Goal: Task Accomplishment & Management: Manage account settings

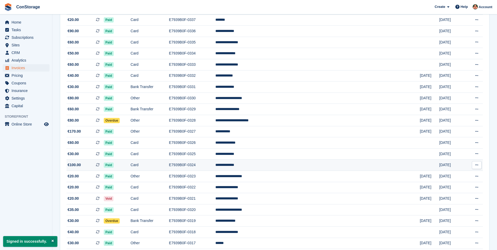
scroll to position [131, 0]
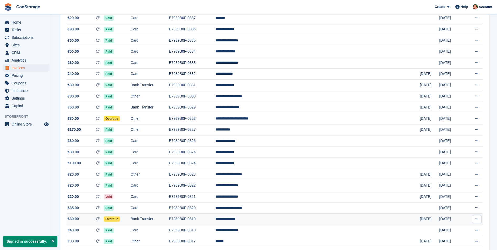
click at [161, 217] on td "Bank Transfer" at bounding box center [149, 218] width 38 height 11
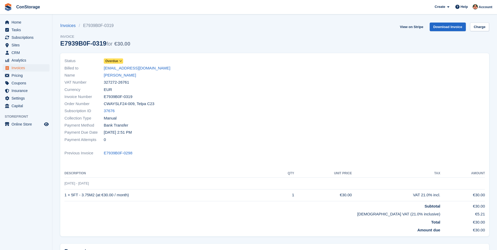
click at [120, 62] on icon at bounding box center [120, 60] width 3 height 3
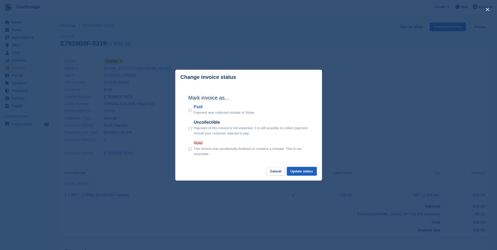
click at [299, 171] on button "Update status" at bounding box center [302, 171] width 30 height 9
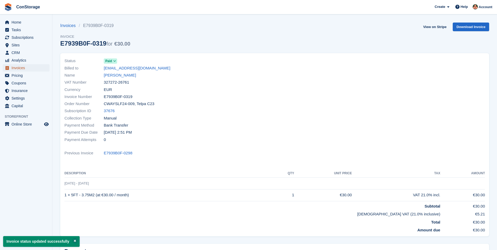
click at [19, 69] on span "Invoices" at bounding box center [27, 67] width 31 height 7
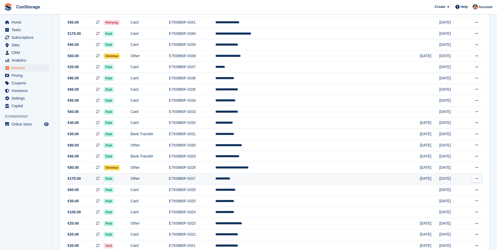
scroll to position [79, 0]
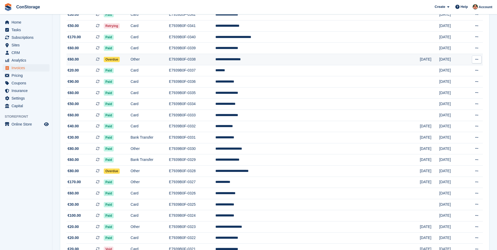
click at [120, 59] on span "Overdue" at bounding box center [112, 59] width 16 height 5
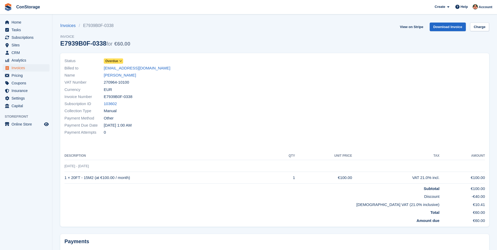
click at [121, 61] on icon at bounding box center [120, 60] width 3 height 3
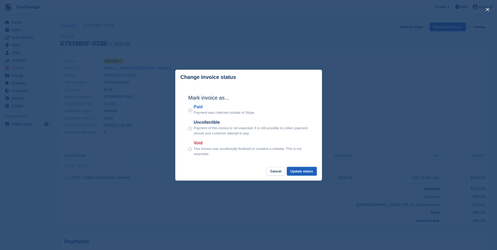
click at [297, 172] on button "Update status" at bounding box center [302, 171] width 30 height 9
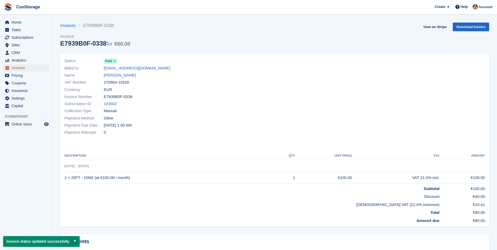
click at [14, 69] on span "Invoices" at bounding box center [27, 67] width 31 height 7
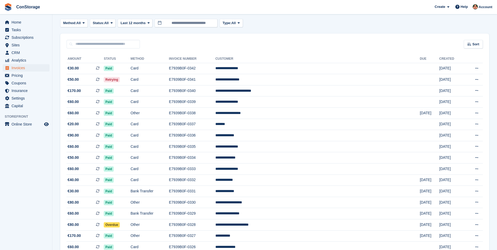
scroll to position [26, 0]
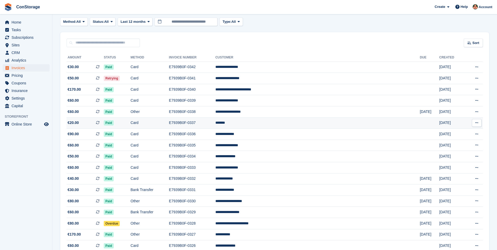
click at [215, 122] on td "E7939B0F-0337" at bounding box center [192, 122] width 46 height 11
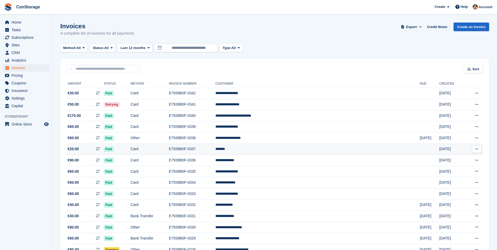
scroll to position [26, 0]
